Goal: Task Accomplishment & Management: Manage account settings

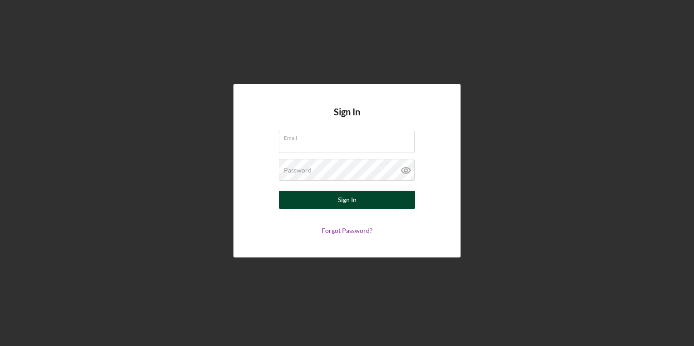
type input "[EMAIL_ADDRESS][PERSON_NAME][DOMAIN_NAME]"
click at [321, 201] on button "Sign In" at bounding box center [347, 200] width 136 height 18
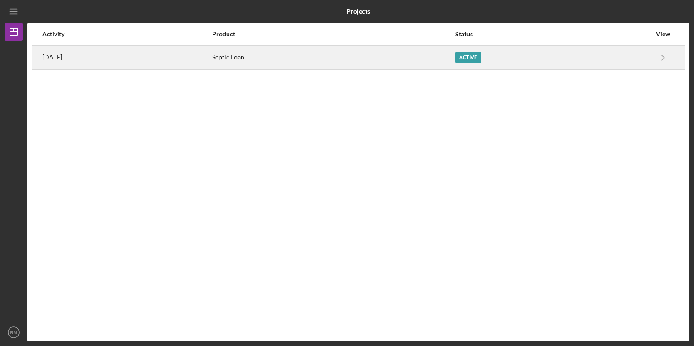
click at [479, 60] on div "Active" at bounding box center [468, 57] width 26 height 11
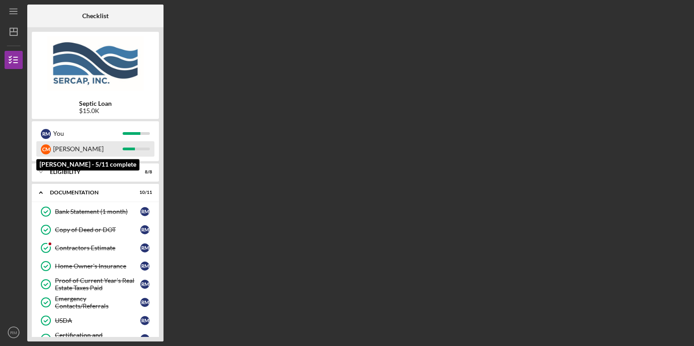
click at [65, 148] on div "[PERSON_NAME]" at bounding box center [87, 148] width 69 height 15
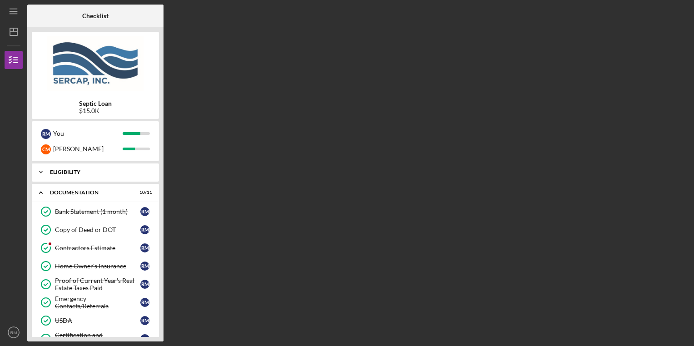
click at [57, 172] on div "Eligibility" at bounding box center [99, 171] width 98 height 5
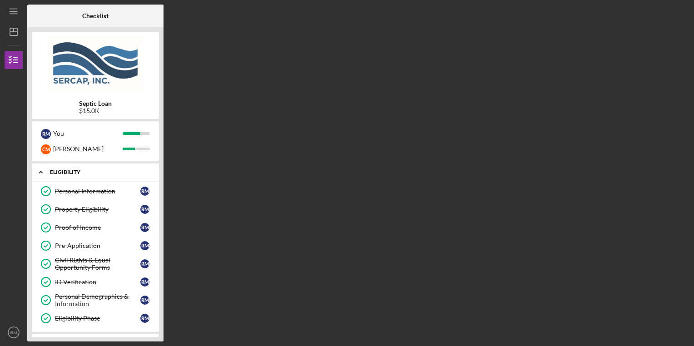
click at [61, 164] on div "Icon/Expander Eligibility 8 / 8" at bounding box center [95, 172] width 127 height 19
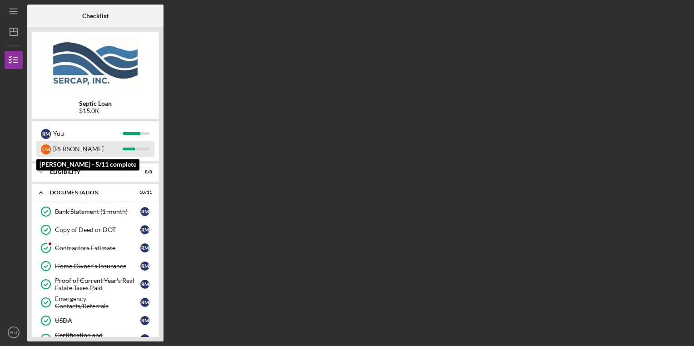
click at [58, 152] on div "[PERSON_NAME]" at bounding box center [87, 148] width 69 height 15
click at [52, 148] on div "[PERSON_NAME]" at bounding box center [95, 148] width 118 height 15
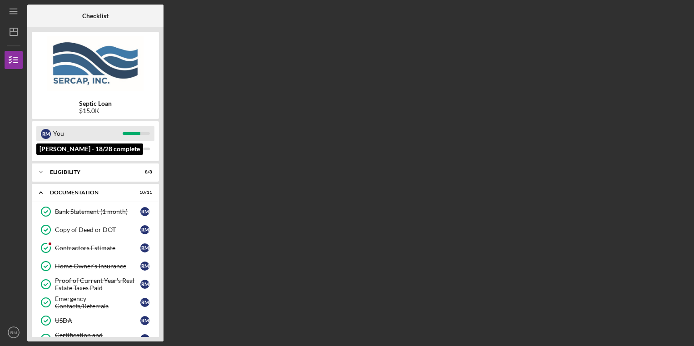
click at [53, 135] on div "You" at bounding box center [87, 133] width 69 height 15
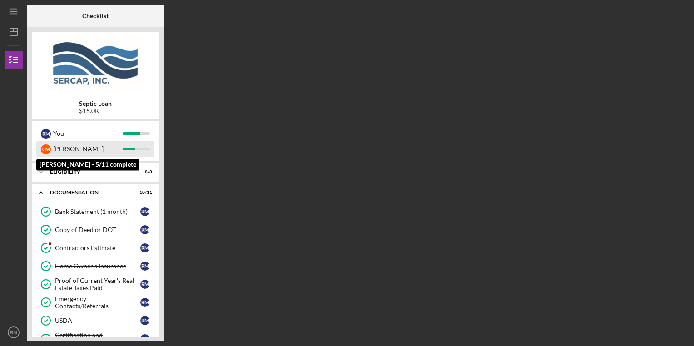
click at [64, 145] on div "[PERSON_NAME]" at bounding box center [87, 148] width 69 height 15
drag, startPoint x: 64, startPoint y: 145, endPoint x: 16, endPoint y: 10, distance: 143.0
click at [16, 10] on icon "Icon/Menu" at bounding box center [14, 11] width 20 height 20
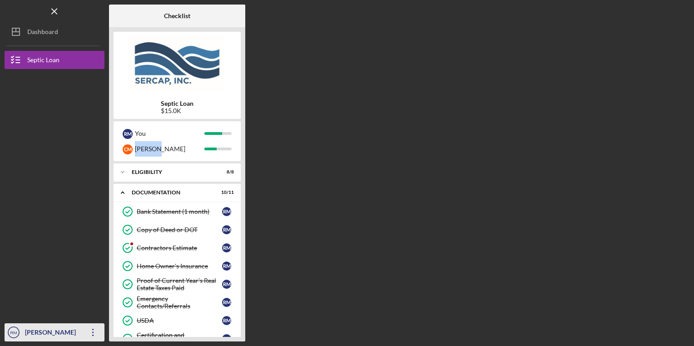
click at [59, 333] on div "[PERSON_NAME]" at bounding box center [52, 333] width 59 height 20
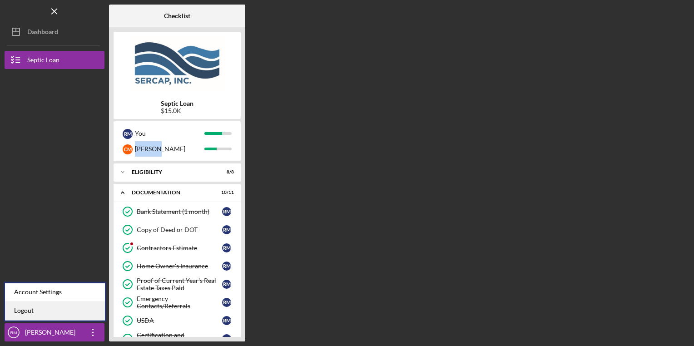
click at [37, 314] on link "Logout" at bounding box center [55, 310] width 100 height 19
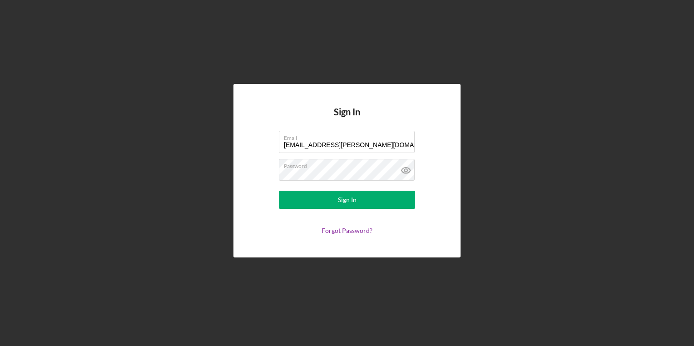
drag, startPoint x: 378, startPoint y: 148, endPoint x: 154, endPoint y: 150, distance: 223.4
click at [154, 150] on div "Sign In Email [EMAIL_ADDRESS][PERSON_NAME][DOMAIN_NAME] Password Sign In Forgot…" at bounding box center [347, 170] width 685 height 341
type input "[PERSON_NAME][EMAIL_ADDRESS][PERSON_NAME][DOMAIN_NAME]"
click at [196, 189] on div "Sign In Email [PERSON_NAME][EMAIL_ADDRESS][PERSON_NAME][DOMAIN_NAME] Password S…" at bounding box center [347, 170] width 685 height 341
click at [199, 168] on div "Sign In Email [PERSON_NAME][EMAIL_ADDRESS][PERSON_NAME][DOMAIN_NAME] Password S…" at bounding box center [347, 170] width 685 height 341
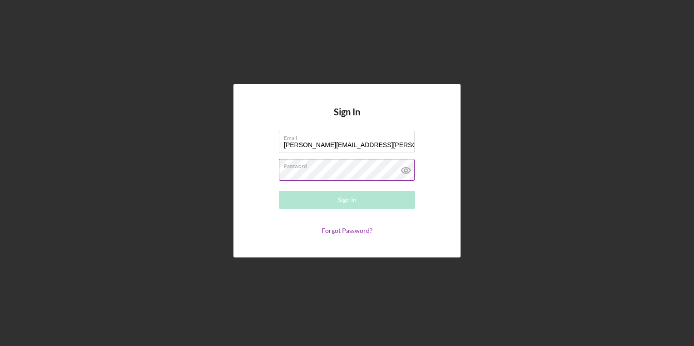
click at [406, 168] on icon at bounding box center [406, 170] width 23 height 23
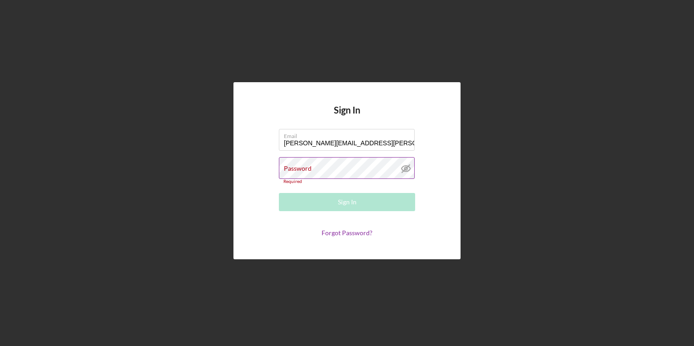
click at [395, 171] on icon at bounding box center [406, 168] width 23 height 23
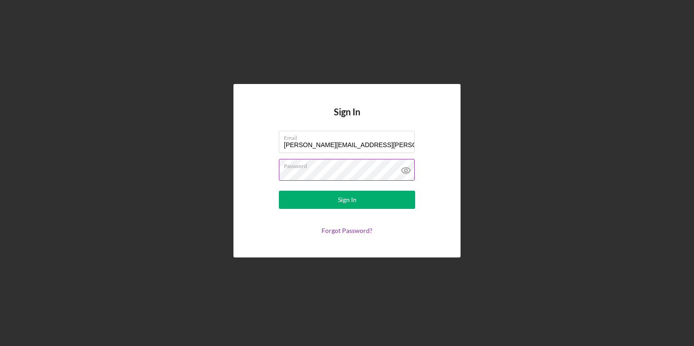
click at [279, 191] on button "Sign In" at bounding box center [347, 200] width 136 height 18
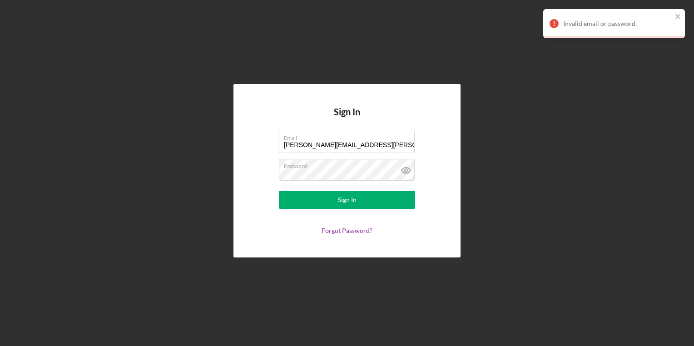
click at [509, 120] on div "Sign In Email [PERSON_NAME][EMAIL_ADDRESS][PERSON_NAME][DOMAIN_NAME] Password S…" at bounding box center [347, 170] width 685 height 341
click at [347, 232] on link "Forgot Password?" at bounding box center [346, 231] width 51 height 8
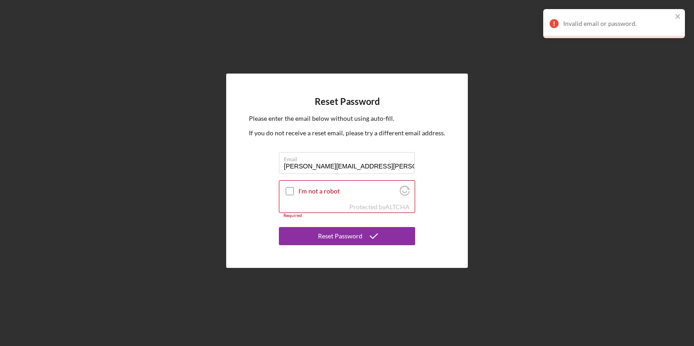
type input "[PERSON_NAME][EMAIL_ADDRESS][PERSON_NAME][DOMAIN_NAME]"
click at [220, 206] on div "Reset Password Please enter the email below without using auto-fill. If you do …" at bounding box center [347, 170] width 685 height 341
click at [290, 194] on input "I'm not a robot" at bounding box center [290, 191] width 8 height 8
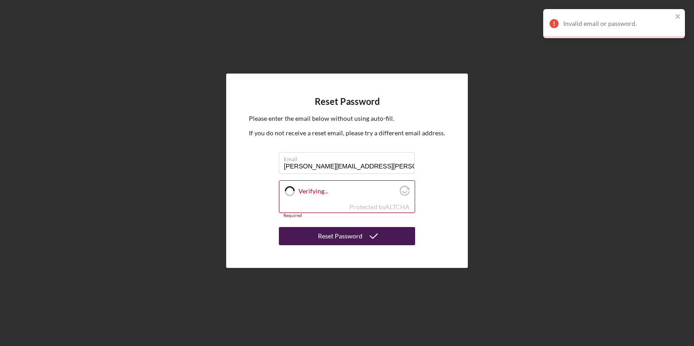
checkbox input "true"
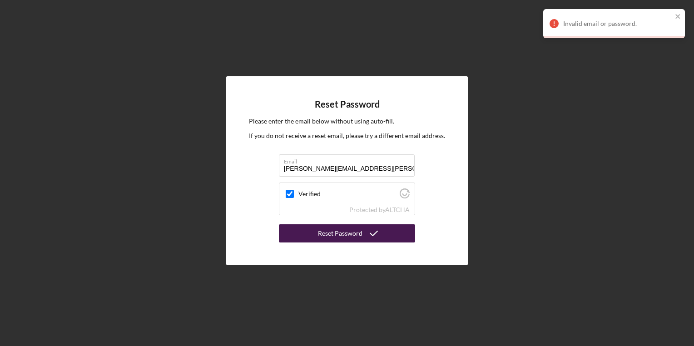
click at [303, 235] on button "Reset Password" at bounding box center [347, 233] width 136 height 18
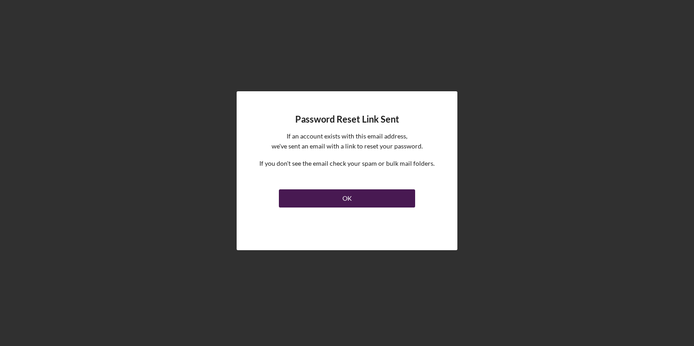
click at [339, 196] on button "OK" at bounding box center [347, 198] width 136 height 18
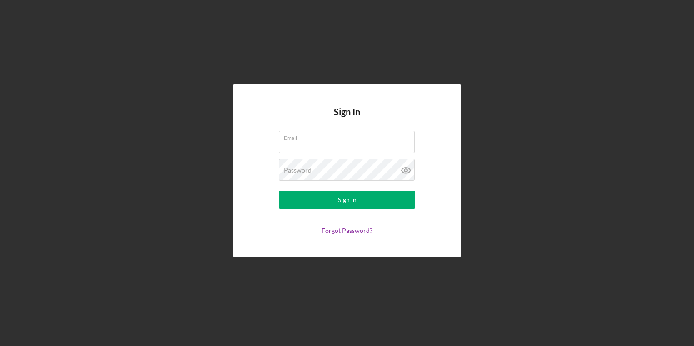
type input "[EMAIL_ADDRESS][PERSON_NAME][DOMAIN_NAME]"
